Goal: Task Accomplishment & Management: Manage account settings

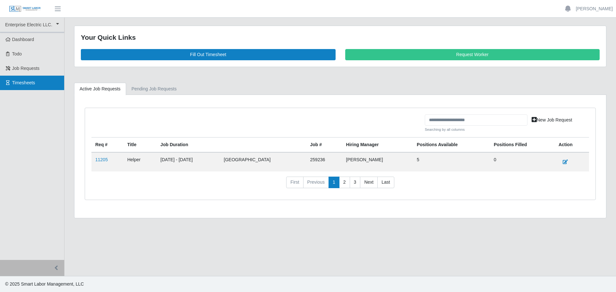
click at [16, 84] on span "Timesheets" at bounding box center [23, 82] width 23 height 5
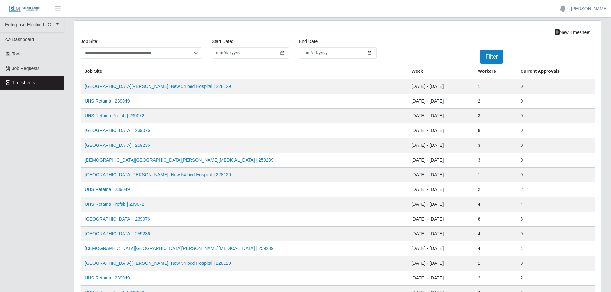
click at [112, 102] on link "UHS Retama | 239049" at bounding box center [107, 100] width 45 height 5
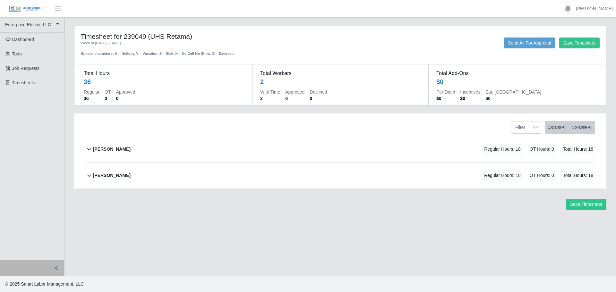
click at [128, 152] on b "Elieser Olivas-Lopez" at bounding box center [112, 149] width 38 height 7
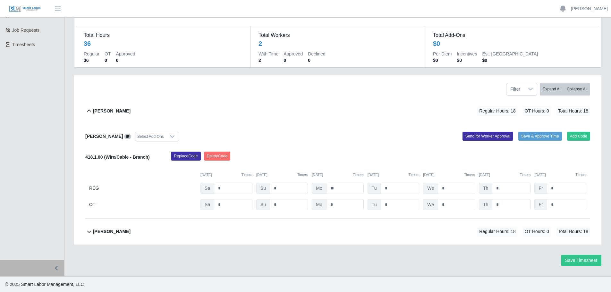
scroll to position [38, 0]
click at [118, 228] on b "Joel Gomes Valle" at bounding box center [112, 231] width 38 height 7
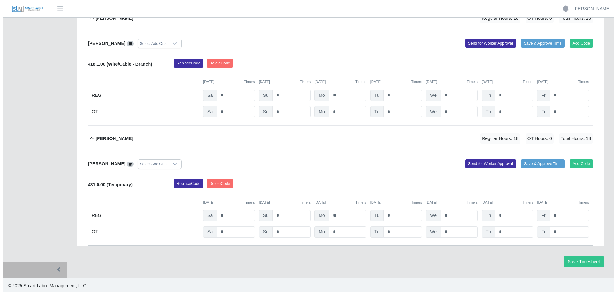
scroll to position [132, 0]
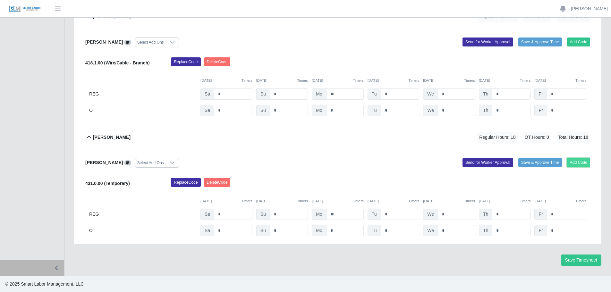
click at [577, 163] on button "Add Code" at bounding box center [578, 162] width 23 height 9
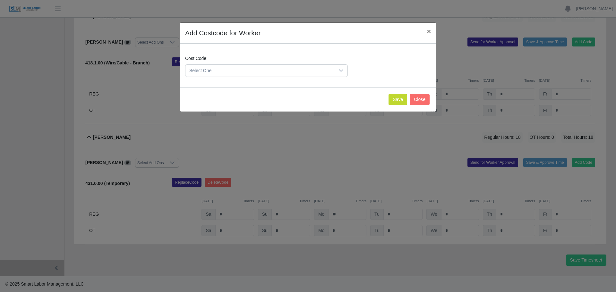
click at [271, 70] on span "Select One" at bounding box center [259, 71] width 149 height 12
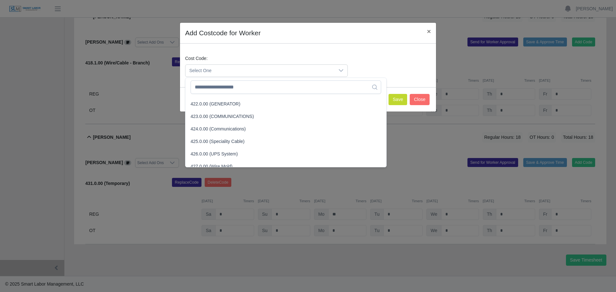
scroll to position [545, 0]
click at [216, 109] on span "423.0.00 (COMMUNICATIONS)" at bounding box center [222, 107] width 63 height 7
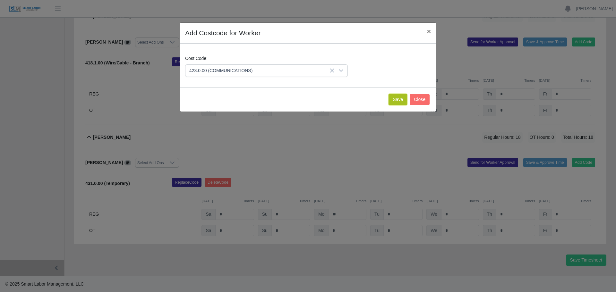
click at [404, 101] on button "Save" at bounding box center [397, 99] width 19 height 11
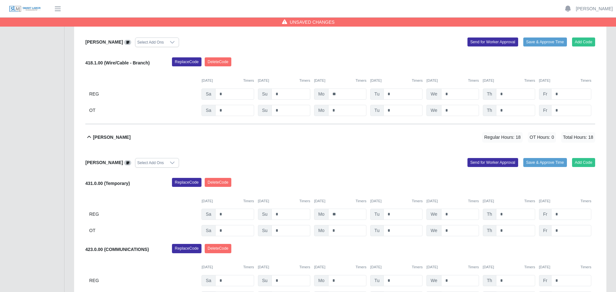
scroll to position [199, 0]
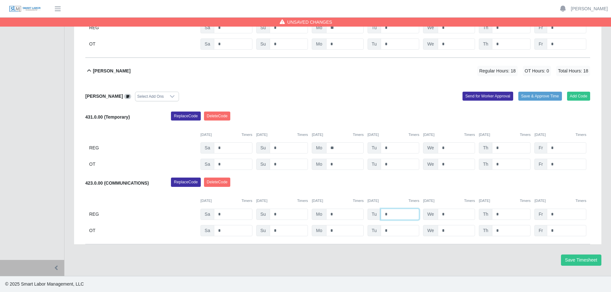
click at [382, 213] on input "*" at bounding box center [400, 214] width 39 height 11
type input "**"
click at [438, 214] on input "*" at bounding box center [456, 214] width 37 height 11
type input "**"
click at [505, 212] on input "*" at bounding box center [511, 214] width 38 height 11
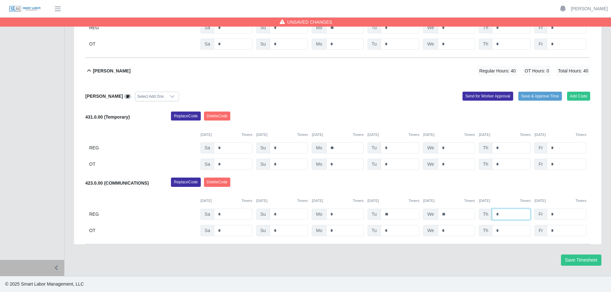
type input "*"
click at [502, 230] on input "*" at bounding box center [511, 230] width 38 height 11
type input "*"
click at [565, 234] on input "*" at bounding box center [566, 230] width 39 height 11
click at [571, 260] on button "Save Timesheet" at bounding box center [581, 260] width 40 height 11
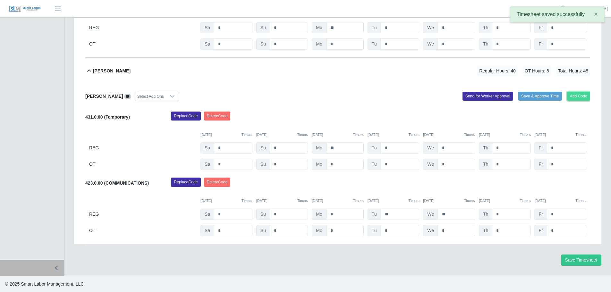
click at [574, 98] on button "Add Code" at bounding box center [578, 96] width 23 height 9
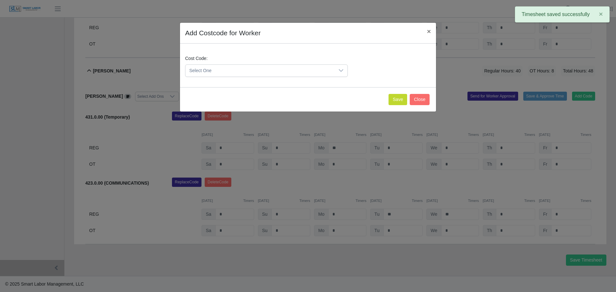
click at [238, 71] on span "Select One" at bounding box center [259, 71] width 149 height 12
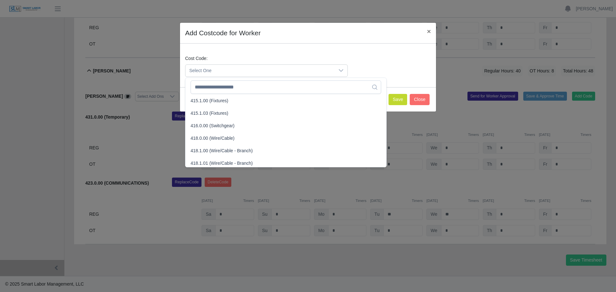
scroll to position [225, 0]
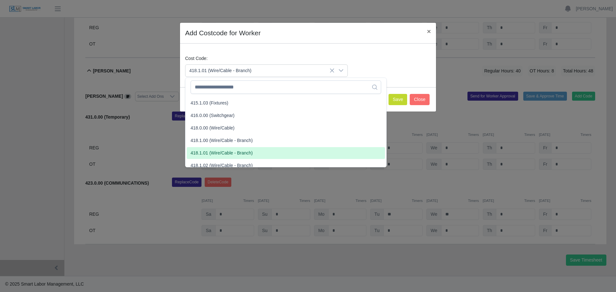
click at [205, 154] on span "418.1.01 (Wire/Cable - Branch)" at bounding box center [222, 153] width 62 height 7
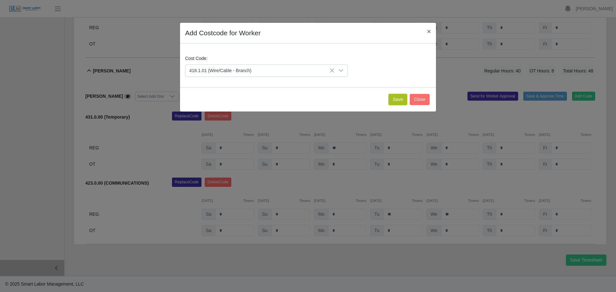
click at [402, 98] on button "Save" at bounding box center [397, 99] width 19 height 11
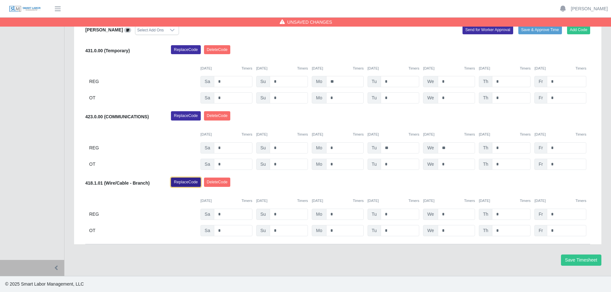
click at [189, 183] on button "Replace Code" at bounding box center [186, 182] width 30 height 9
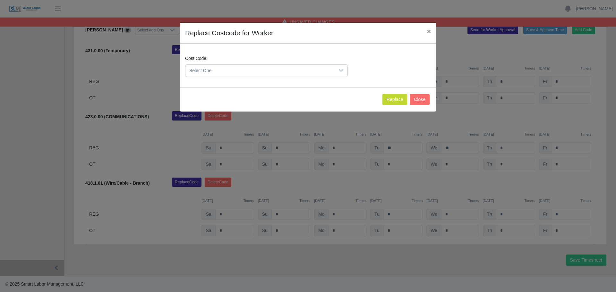
click at [219, 71] on span "Select One" at bounding box center [259, 71] width 149 height 12
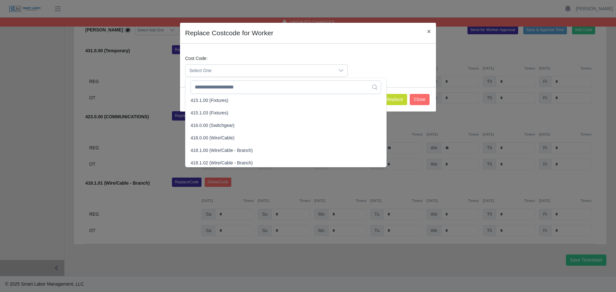
scroll to position [225, 0]
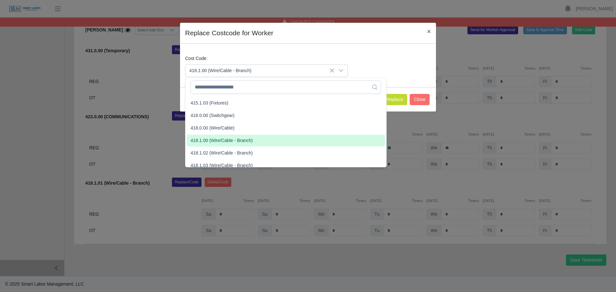
drag, startPoint x: 218, startPoint y: 142, endPoint x: 243, endPoint y: 139, distance: 25.9
click at [218, 142] on span "418.1.00 (Wire/Cable - Branch)" at bounding box center [222, 140] width 62 height 7
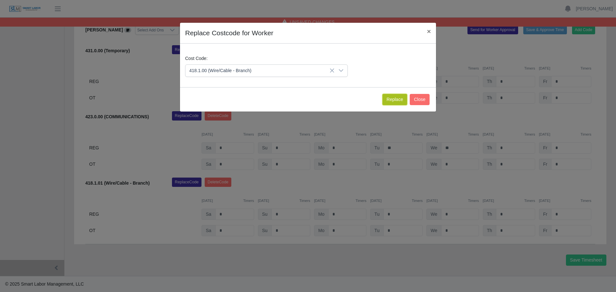
click at [397, 101] on button "Replace" at bounding box center [394, 99] width 25 height 11
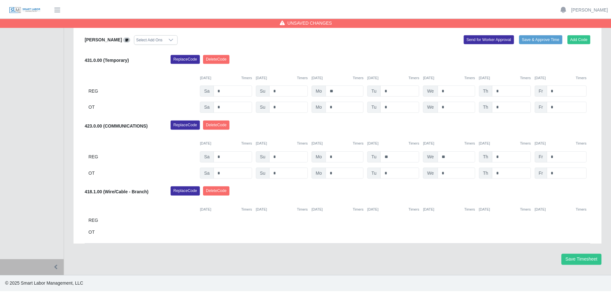
scroll to position [256, 0]
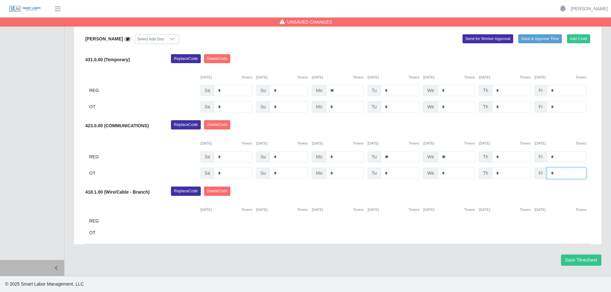
click at [551, 174] on input "*" at bounding box center [566, 173] width 39 height 11
click at [576, 260] on button "Save Timesheet" at bounding box center [581, 260] width 40 height 11
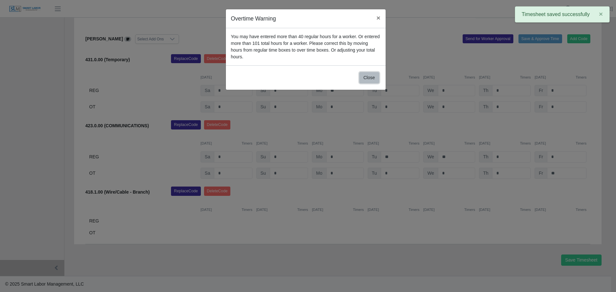
click at [367, 73] on button "Close" at bounding box center [369, 77] width 20 height 11
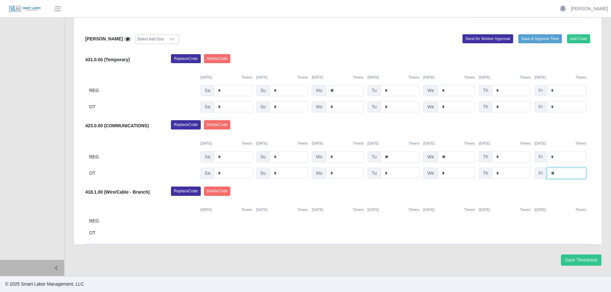
drag, startPoint x: 561, startPoint y: 172, endPoint x: 545, endPoint y: 172, distance: 16.0
click at [545, 172] on div "Fr **" at bounding box center [560, 173] width 52 height 11
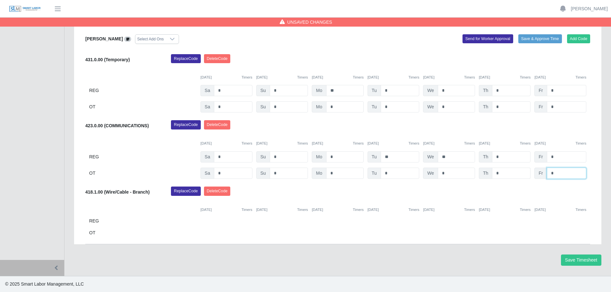
type input "*"
click at [497, 173] on input "*" at bounding box center [511, 173] width 38 height 11
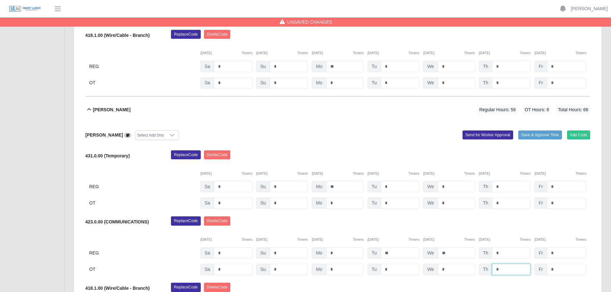
scroll to position [192, 0]
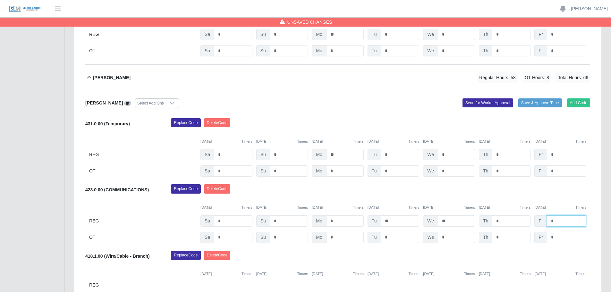
click at [563, 222] on input "*" at bounding box center [566, 221] width 39 height 11
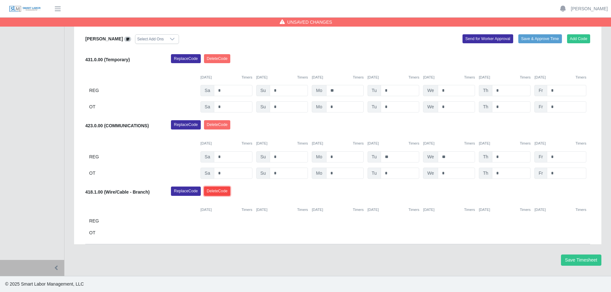
click at [212, 192] on button "Delete Code" at bounding box center [217, 191] width 27 height 9
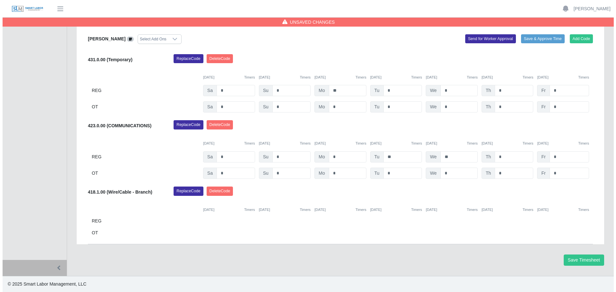
scroll to position [199, 0]
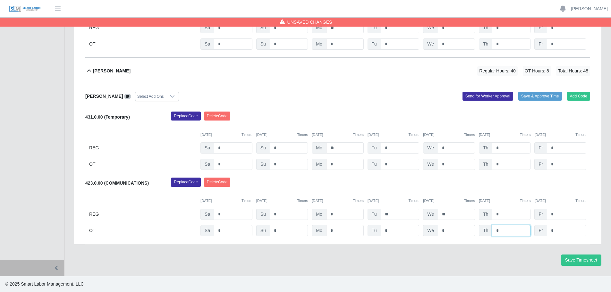
click at [505, 232] on input "*" at bounding box center [511, 230] width 38 height 11
click at [579, 97] on button "Add Code" at bounding box center [578, 96] width 23 height 9
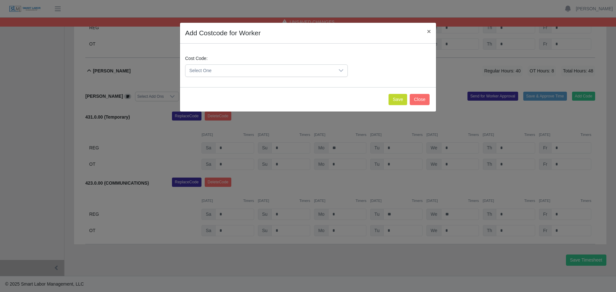
click at [215, 70] on span "Select One" at bounding box center [259, 71] width 149 height 12
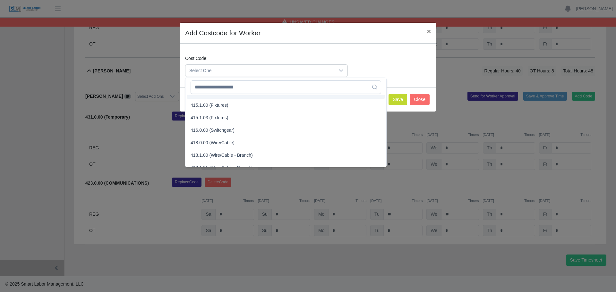
scroll to position [225, 0]
click at [203, 138] on span "418.1.00 (Wire/Cable - Branch)" at bounding box center [222, 140] width 62 height 7
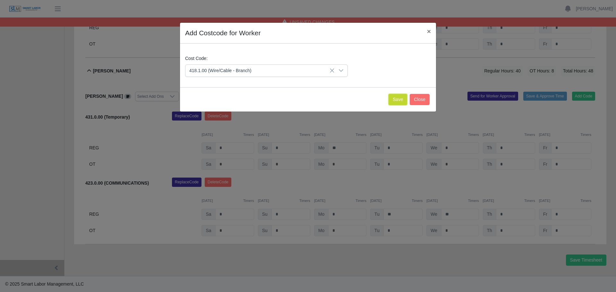
click at [396, 99] on button "Save" at bounding box center [397, 99] width 19 height 11
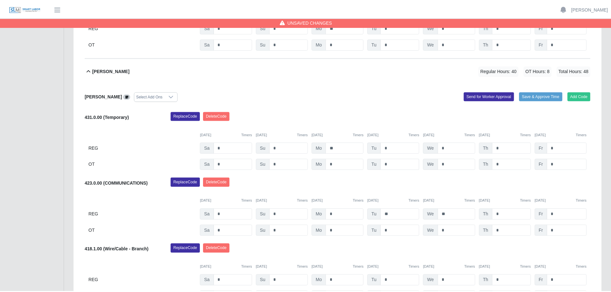
scroll to position [265, 0]
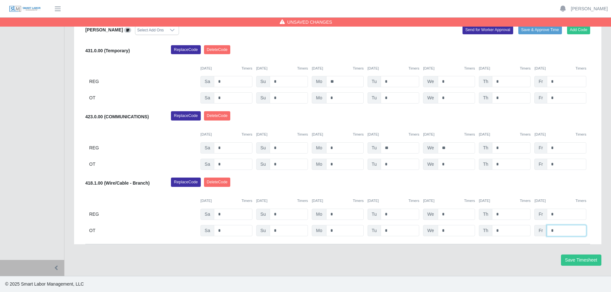
click at [549, 230] on input "*" at bounding box center [566, 230] width 39 height 11
click at [558, 213] on input "*" at bounding box center [566, 214] width 39 height 11
click at [573, 263] on button "Save Timesheet" at bounding box center [581, 260] width 40 height 11
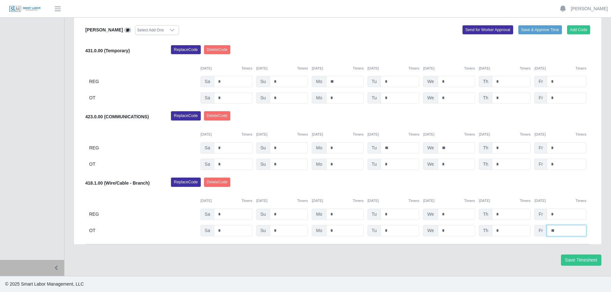
drag, startPoint x: 555, startPoint y: 228, endPoint x: 531, endPoint y: 225, distance: 24.0
click at [531, 225] on div "418.1.00 (Wire/Cable - Branch) Replace Code Delete Code 09/06/2025 Timers 09/07…" at bounding box center [337, 207] width 505 height 59
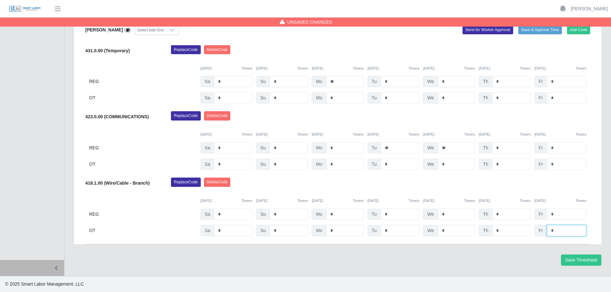
scroll to position [233, 0]
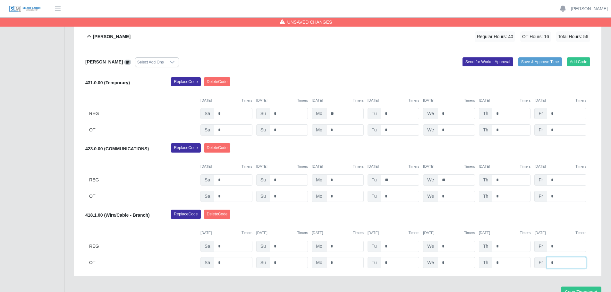
type input "*"
click at [566, 247] on input "*" at bounding box center [566, 246] width 39 height 11
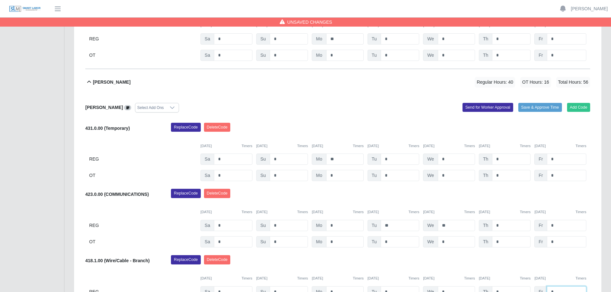
scroll to position [169, 0]
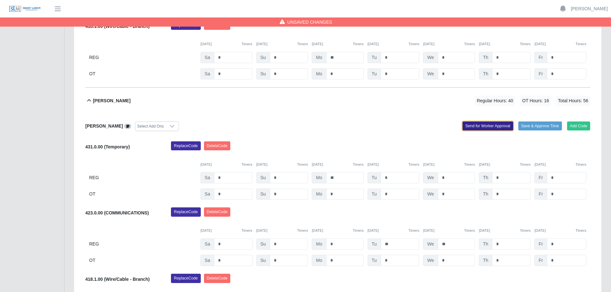
click at [479, 126] on button "Send for Worker Approval" at bounding box center [488, 126] width 51 height 9
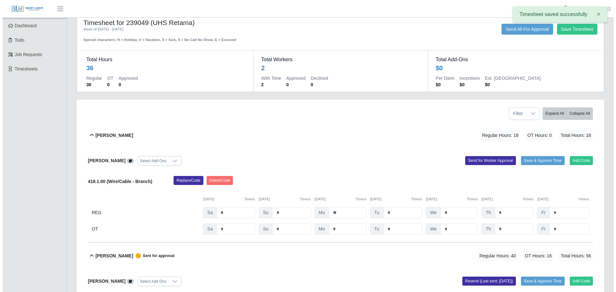
scroll to position [0, 0]
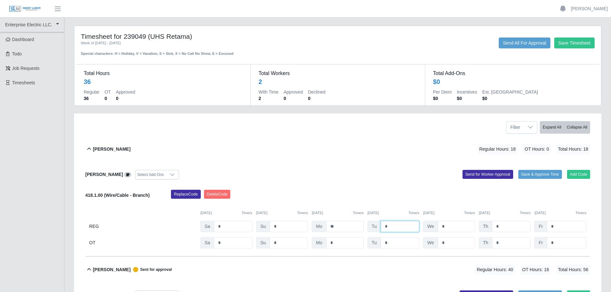
click at [383, 225] on input "*" at bounding box center [400, 226] width 39 height 11
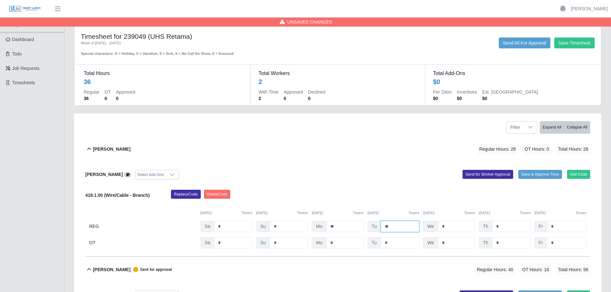
type input "**"
click at [442, 230] on input "*" at bounding box center [456, 226] width 37 height 11
type input "**"
click at [492, 224] on input "*" at bounding box center [511, 226] width 38 height 11
drag, startPoint x: 507, startPoint y: 226, endPoint x: 492, endPoint y: 225, distance: 14.5
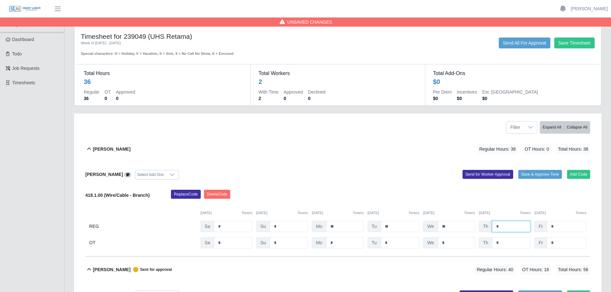
click at [492, 225] on input "*" at bounding box center [511, 226] width 38 height 11
type input "*"
drag, startPoint x: 499, startPoint y: 242, endPoint x: 494, endPoint y: 242, distance: 5.1
click at [494, 242] on input "*" at bounding box center [511, 242] width 38 height 11
type input "*"
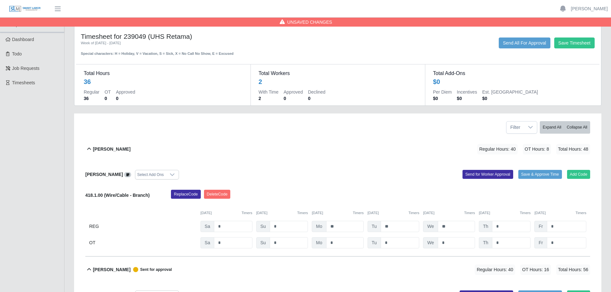
click at [571, 249] on div "Elieser Olivas-Lopez Select Add Ons Add Code Save & Approve Time Send for Worke…" at bounding box center [337, 209] width 505 height 94
click at [573, 175] on button "Add Code" at bounding box center [578, 174] width 23 height 9
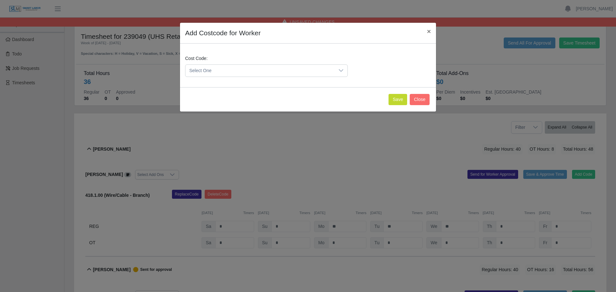
click at [259, 70] on span "Select One" at bounding box center [259, 71] width 149 height 12
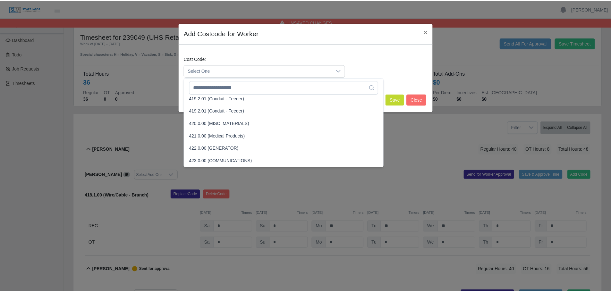
scroll to position [481, 0]
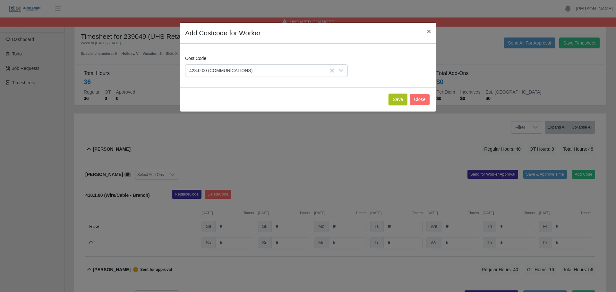
click at [403, 104] on button "Save" at bounding box center [397, 99] width 19 height 11
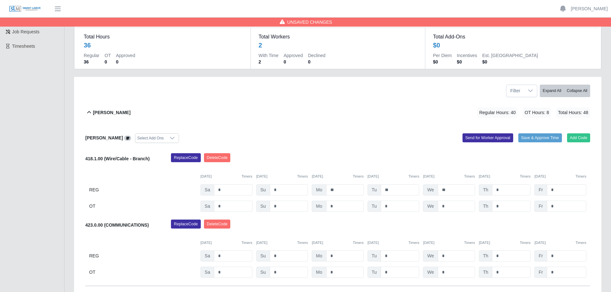
scroll to position [96, 0]
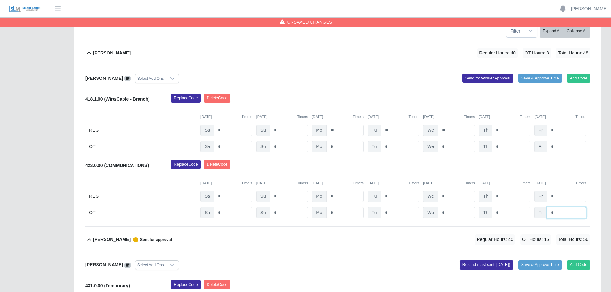
drag, startPoint x: 550, startPoint y: 213, endPoint x: 546, endPoint y: 212, distance: 4.2
click at [548, 213] on input "*" at bounding box center [566, 212] width 39 height 11
type input "*"
click at [487, 86] on div "Elieser Olivas-Lopez Select Add Ons Add Code Save & Approve Time Send for Worke…" at bounding box center [337, 146] width 505 height 161
click at [490, 79] on button "Send for Worker Approval" at bounding box center [488, 78] width 51 height 9
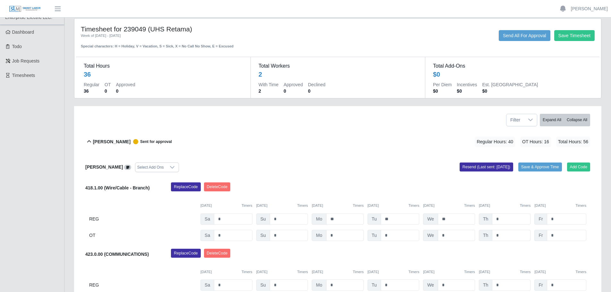
scroll to position [0, 0]
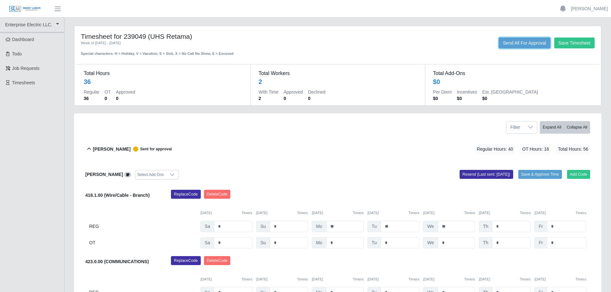
click at [524, 45] on button "Send All For Approval" at bounding box center [525, 43] width 52 height 11
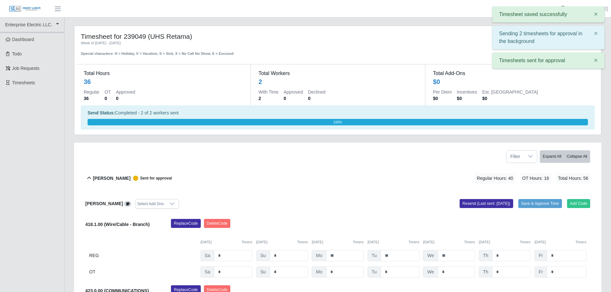
click at [383, 63] on div "Total Hours 36 Regular 36 OT 0 Approved 0 Total Workers 2 With Time 2 Approved …" at bounding box center [337, 80] width 523 height 49
click at [403, 48] on div "Save Timesheet Send All For Approval" at bounding box center [446, 43] width 305 height 11
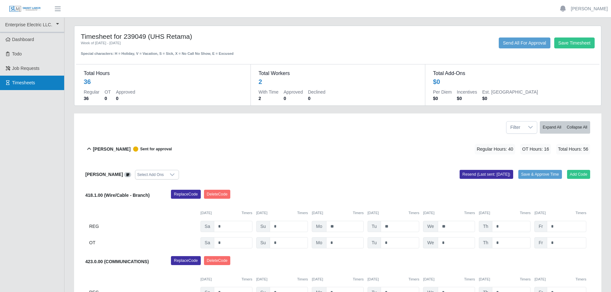
click at [30, 80] on span "Timesheets" at bounding box center [23, 82] width 23 height 5
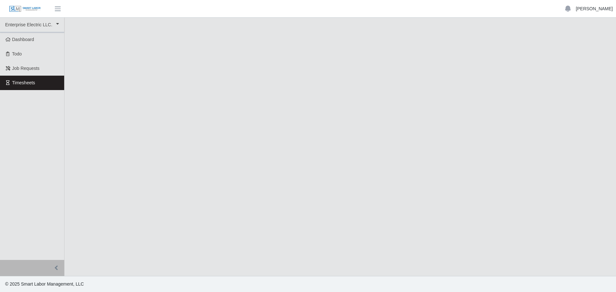
click at [600, 8] on link "[PERSON_NAME]" at bounding box center [594, 8] width 37 height 7
click at [576, 45] on link "Logout" at bounding box center [587, 44] width 58 height 13
